Goal: Navigation & Orientation: Find specific page/section

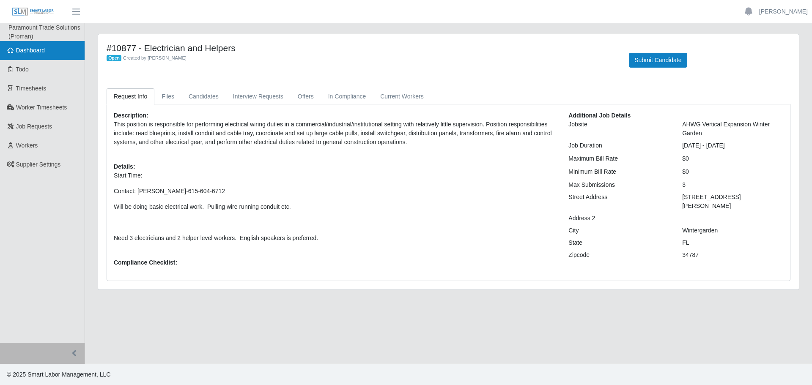
click at [52, 51] on link "Dashboard" at bounding box center [42, 50] width 85 height 19
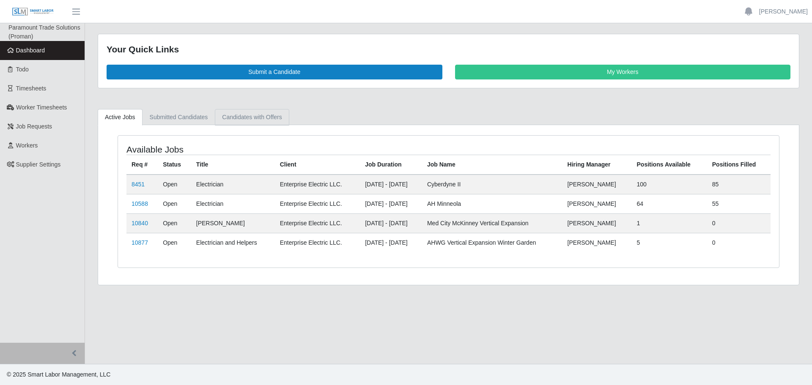
click at [270, 121] on link "Candidates with Offers" at bounding box center [252, 117] width 74 height 16
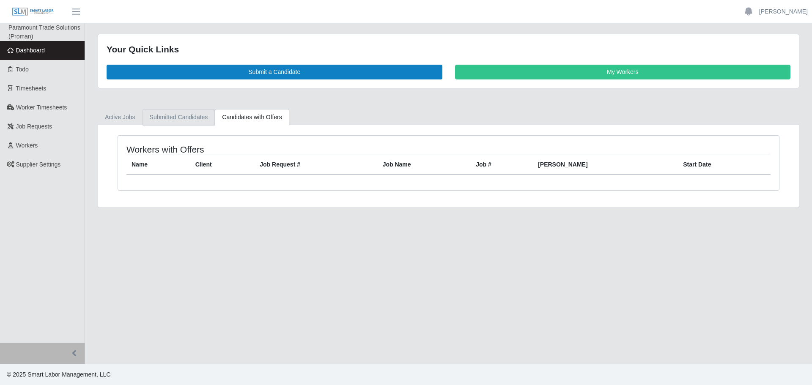
click at [183, 117] on link "Submitted Candidates" at bounding box center [179, 117] width 73 height 16
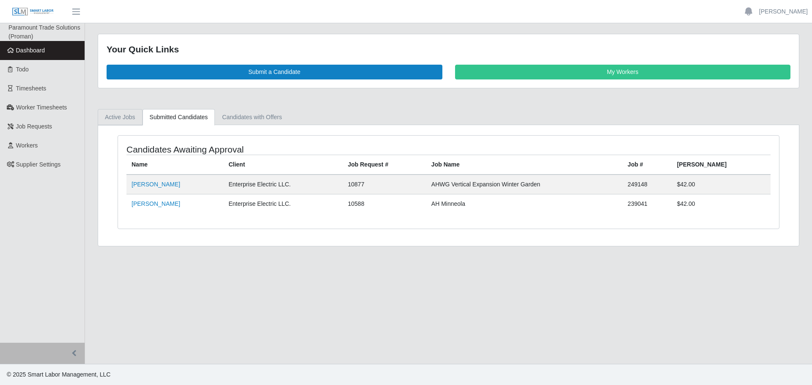
click at [128, 117] on link "Active Jobs" at bounding box center [120, 117] width 45 height 16
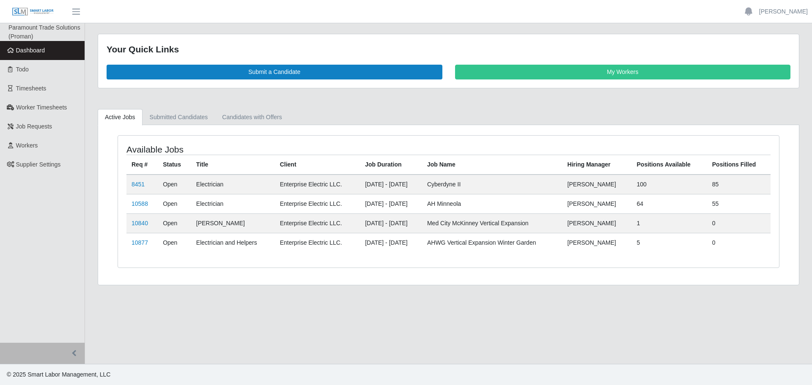
click at [36, 48] on span "Dashboard" at bounding box center [30, 50] width 29 height 7
